Goal: Information Seeking & Learning: Learn about a topic

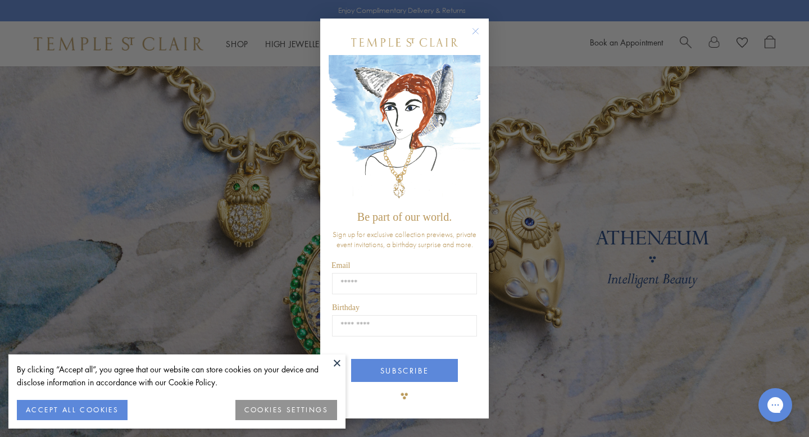
click at [472, 24] on form "Be part of our world. Sign up for exclusive collection previews, private event …" at bounding box center [404, 219] width 168 height 400
click at [476, 31] on circle "Close dialog" at bounding box center [475, 31] width 13 height 13
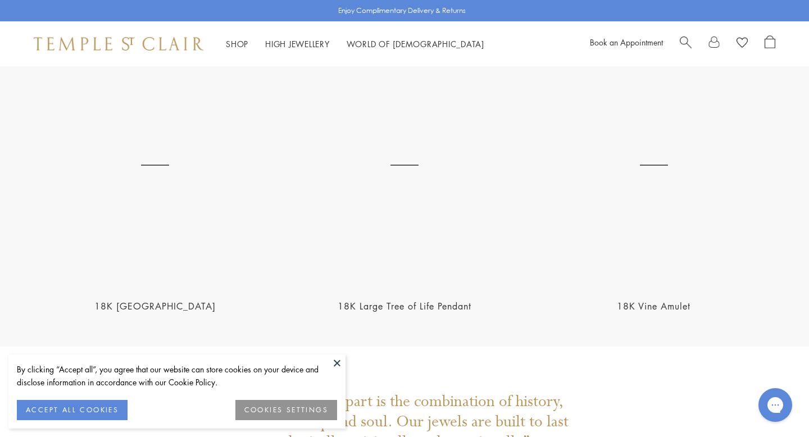
scroll to position [2244, 0]
click at [335, 362] on button at bounding box center [337, 362] width 17 height 17
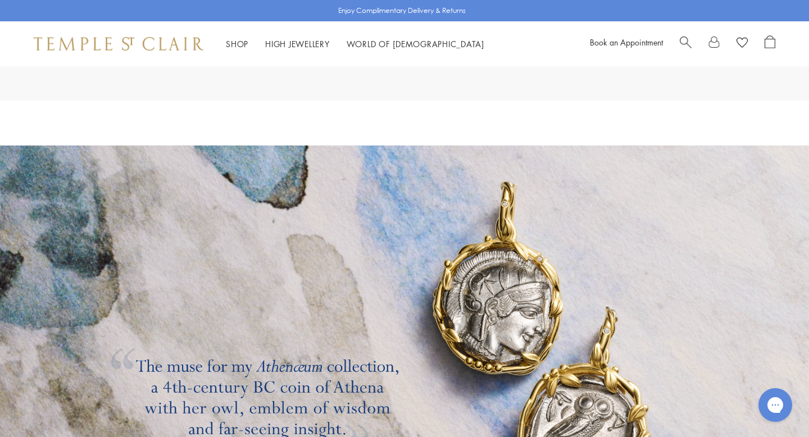
scroll to position [1665, 0]
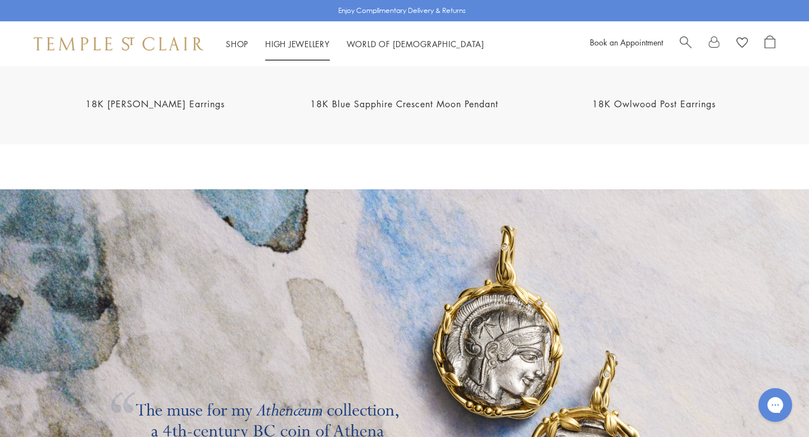
click at [318, 40] on link "High Jewellery High Jewellery" at bounding box center [297, 43] width 65 height 11
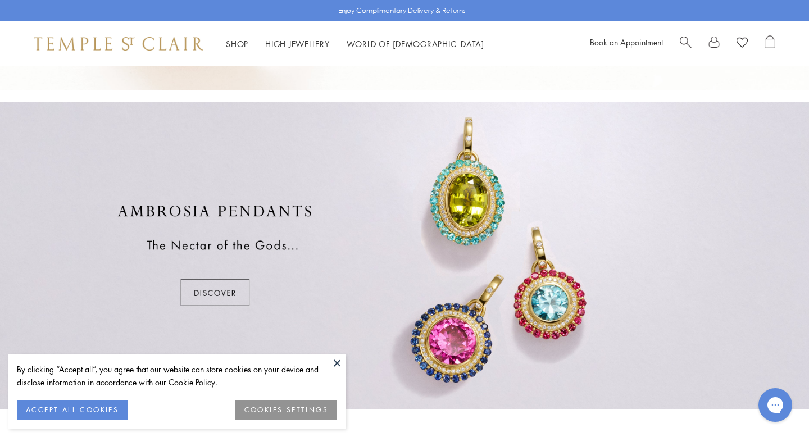
scroll to position [635, 0]
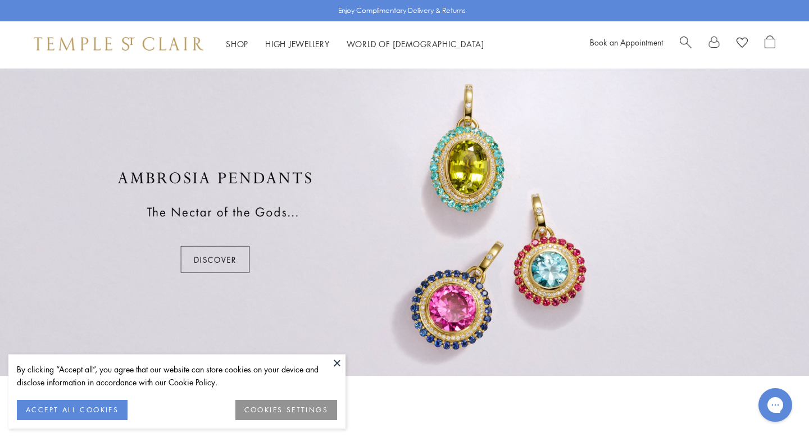
click at [236, 265] on div at bounding box center [404, 222] width 809 height 307
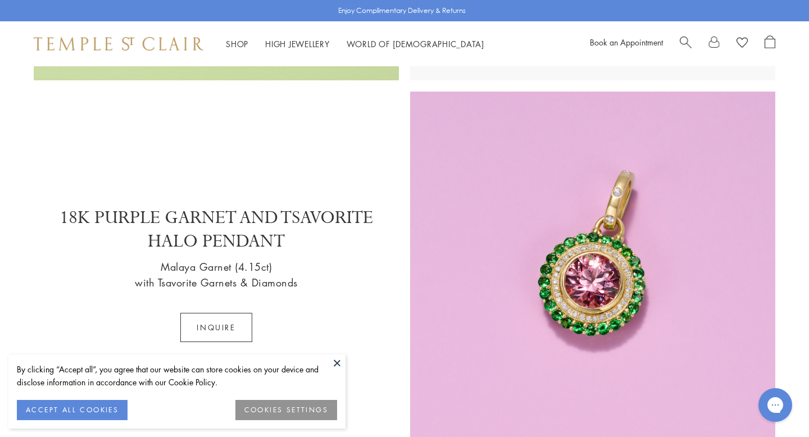
scroll to position [1098, 0]
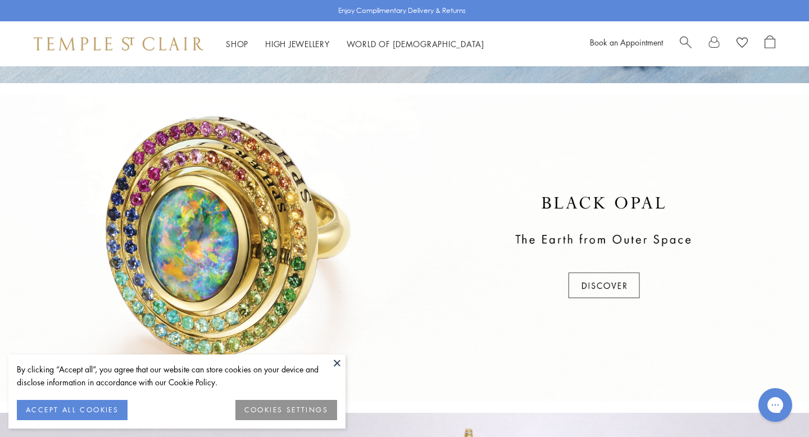
scroll to position [291, 0]
click at [606, 297] on div at bounding box center [404, 247] width 809 height 307
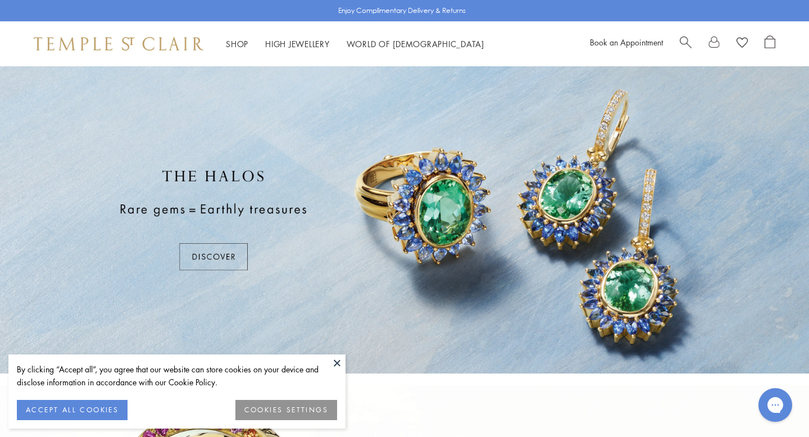
click at [230, 248] on div at bounding box center [404, 219] width 809 height 307
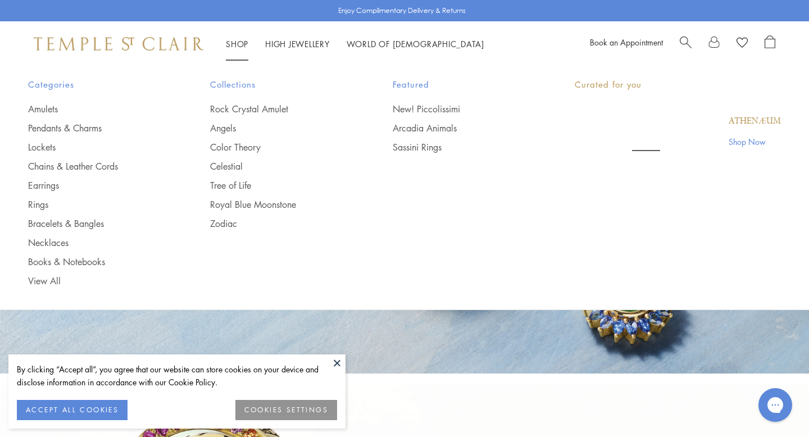
click at [233, 48] on li "Shop Shop Categories Amulets Pendants & Charms Lockets Chains & Leather Cords E…" at bounding box center [237, 44] width 22 height 14
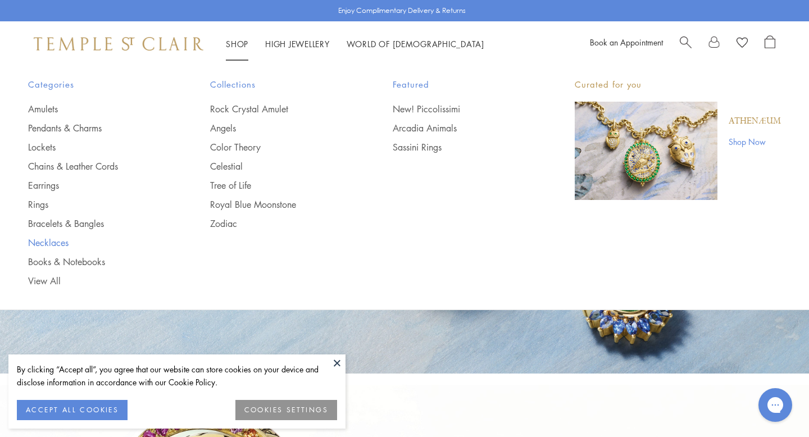
click at [63, 243] on link "Necklaces" at bounding box center [96, 242] width 137 height 12
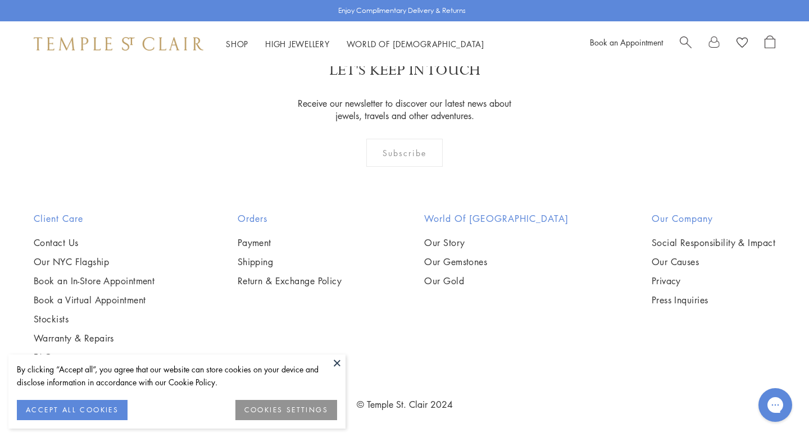
scroll to position [2953, 0]
click at [0, 0] on img at bounding box center [0, 0] width 0 height 0
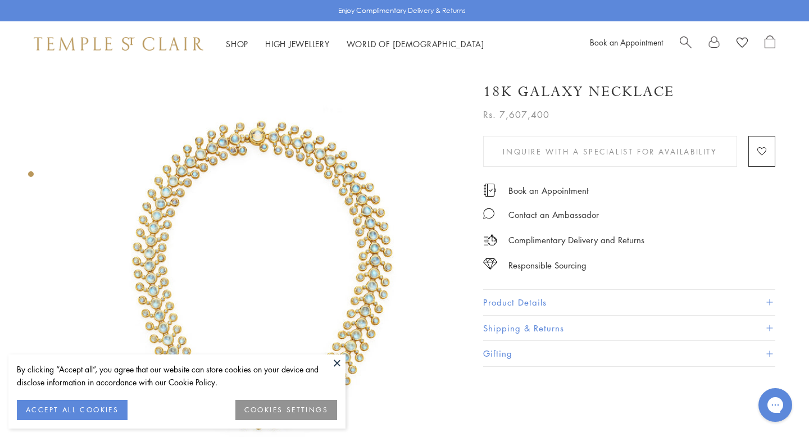
scroll to position [58, 0]
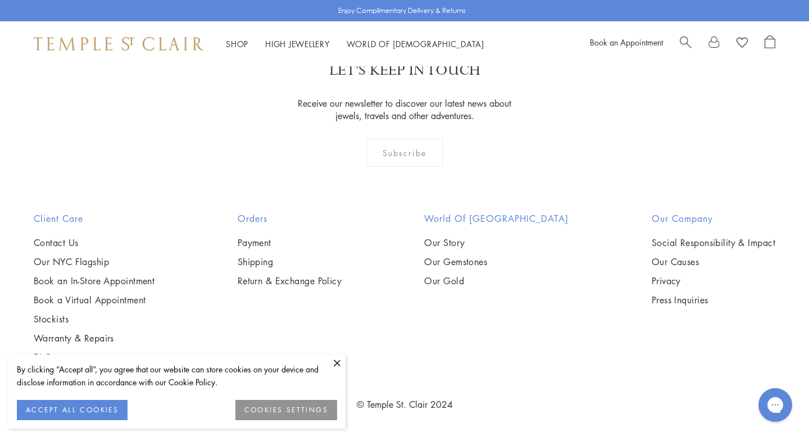
click at [0, 0] on img at bounding box center [0, 0] width 0 height 0
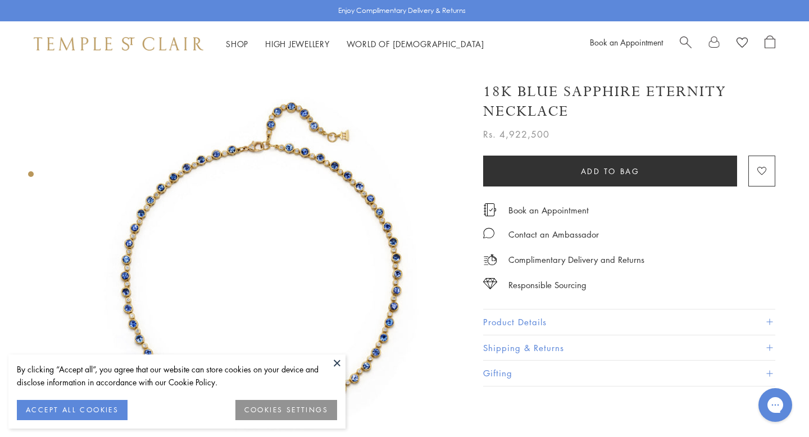
click at [573, 317] on button "Product Details" at bounding box center [629, 321] width 292 height 25
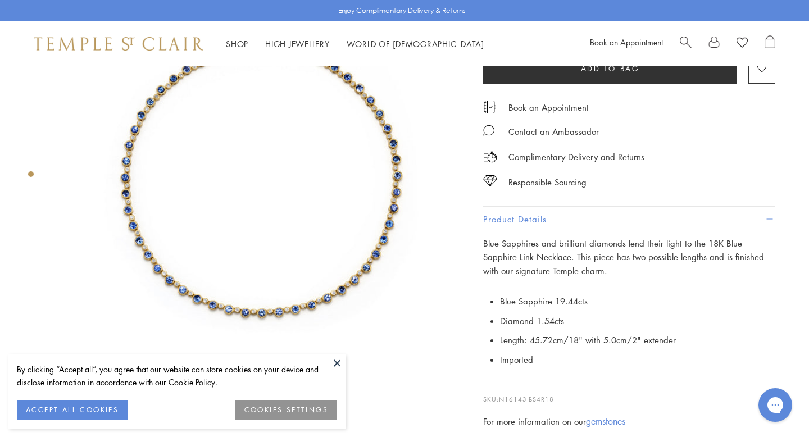
scroll to position [96, 0]
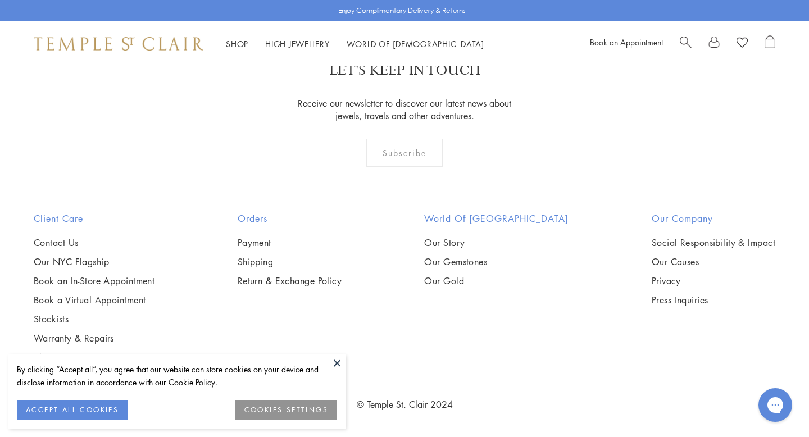
click at [0, 0] on img at bounding box center [0, 0] width 0 height 0
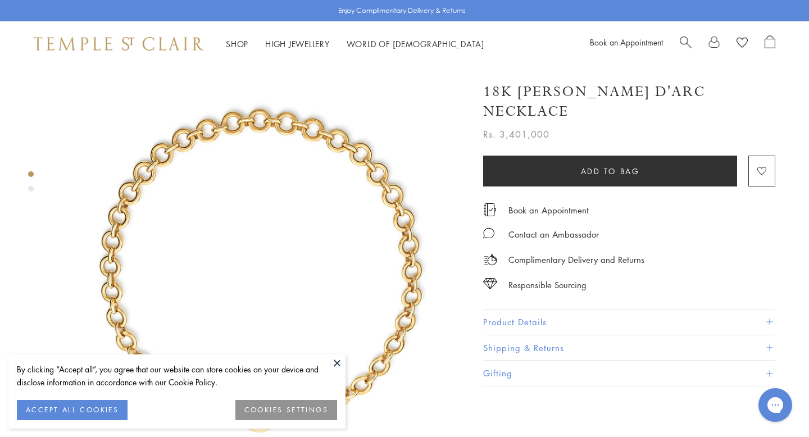
click at [586, 309] on button "Product Details" at bounding box center [629, 321] width 292 height 25
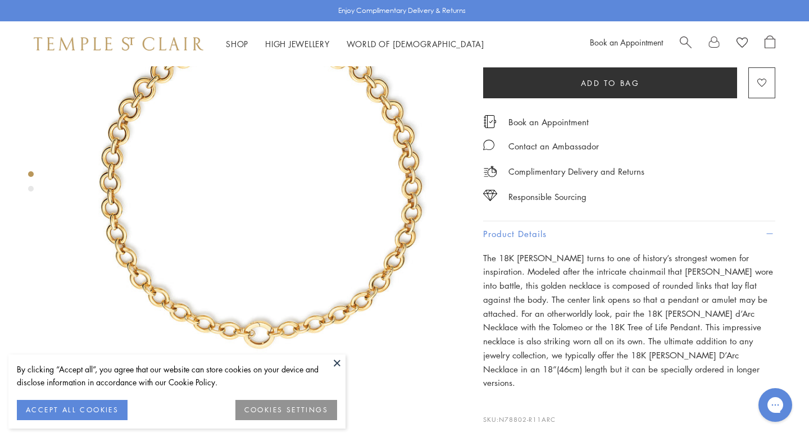
scroll to position [83, 0]
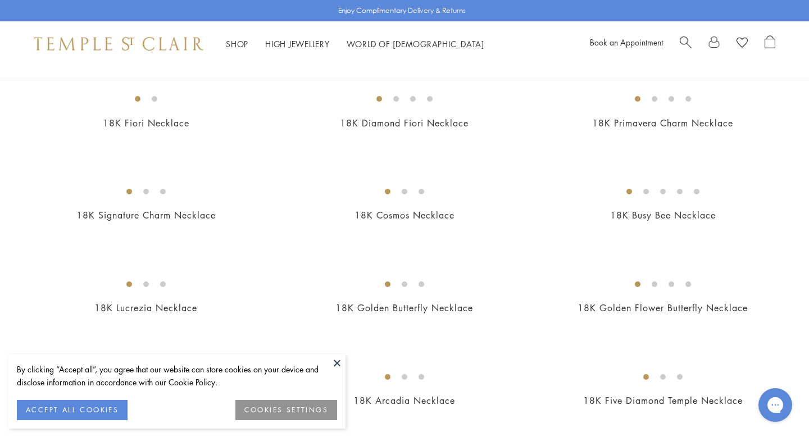
scroll to position [121, 0]
click at [0, 0] on img at bounding box center [0, 0] width 0 height 0
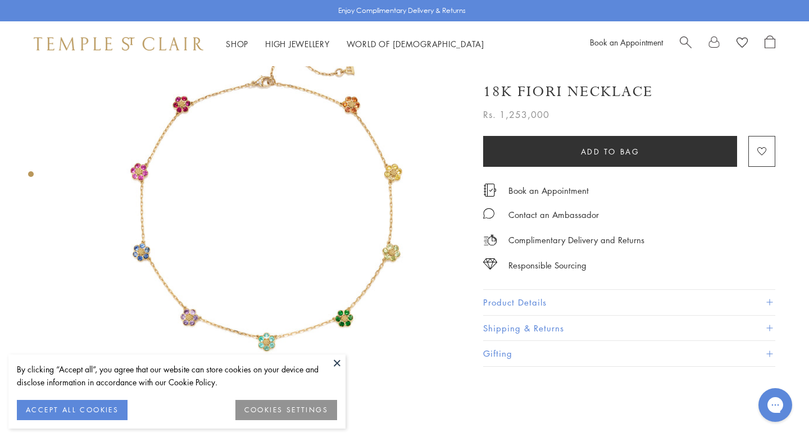
scroll to position [58, 0]
click at [540, 297] on button "Product Details" at bounding box center [629, 302] width 292 height 25
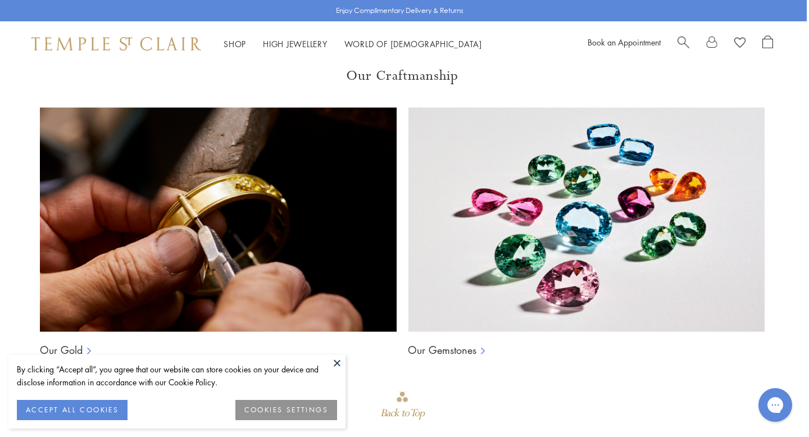
scroll to position [932, 2]
